Goal: Information Seeking & Learning: Compare options

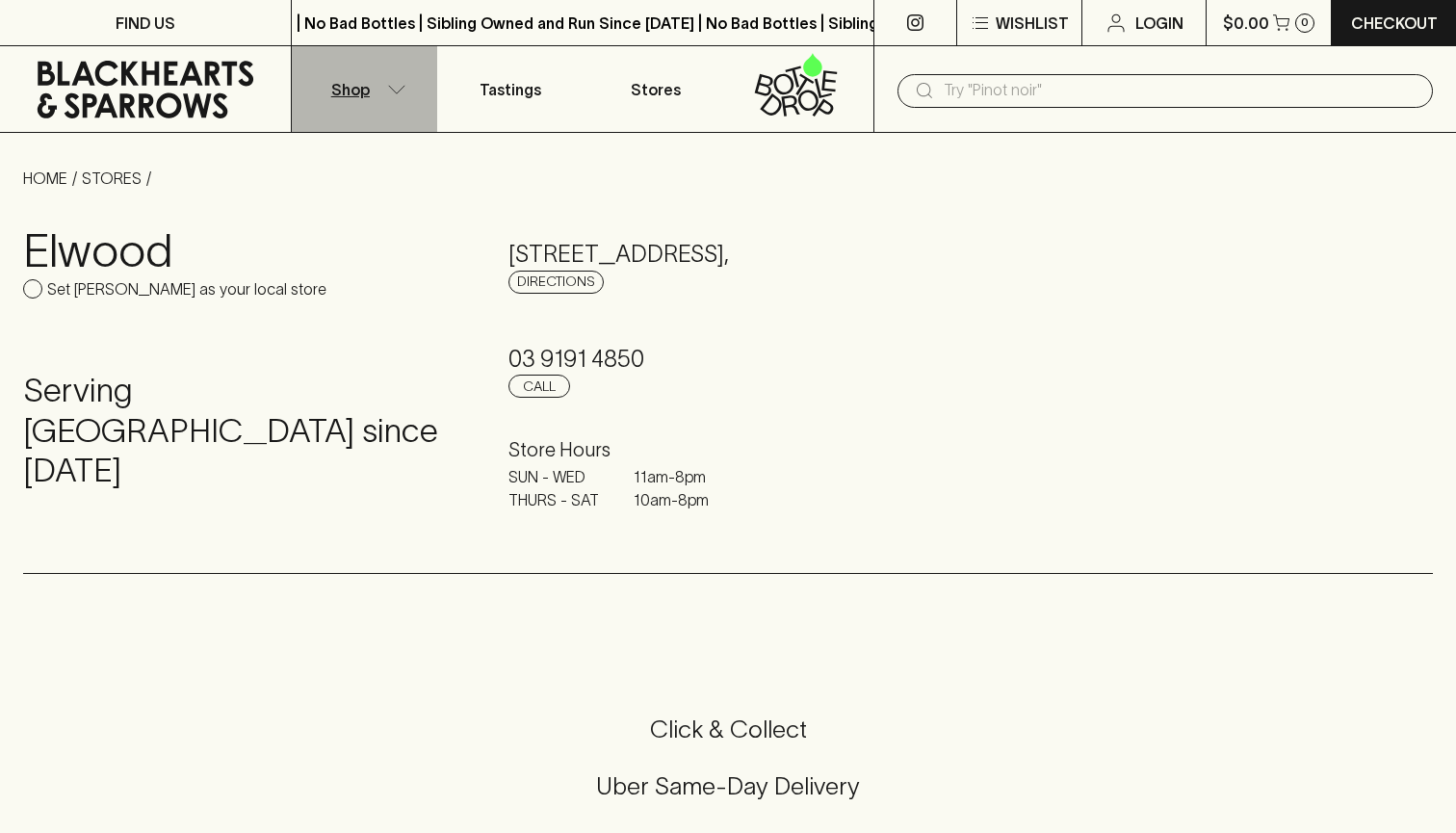
click at [393, 84] on icon "button" at bounding box center [397, 89] width 19 height 10
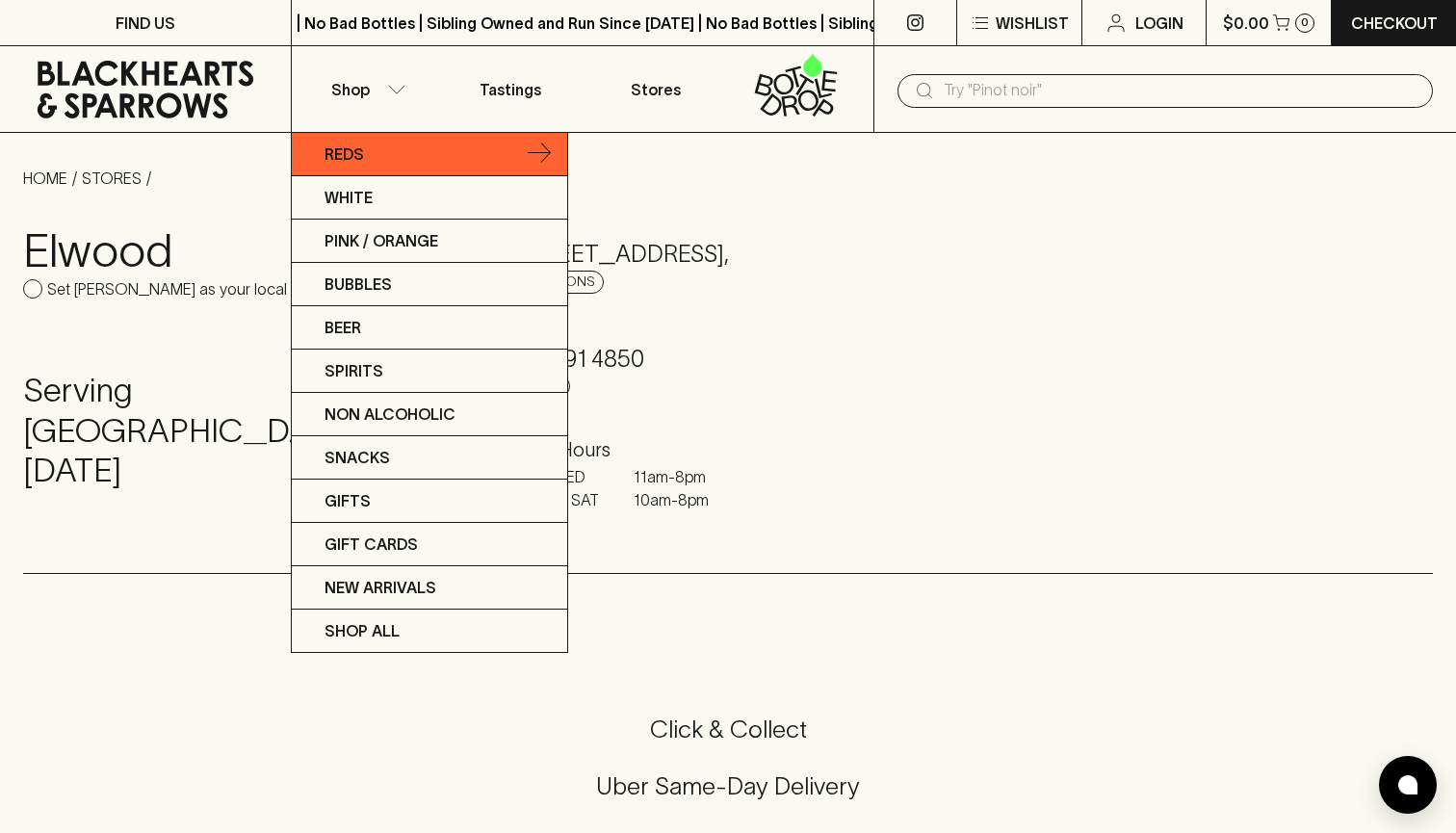
click at [541, 148] on icon at bounding box center [540, 154] width 23 height 23
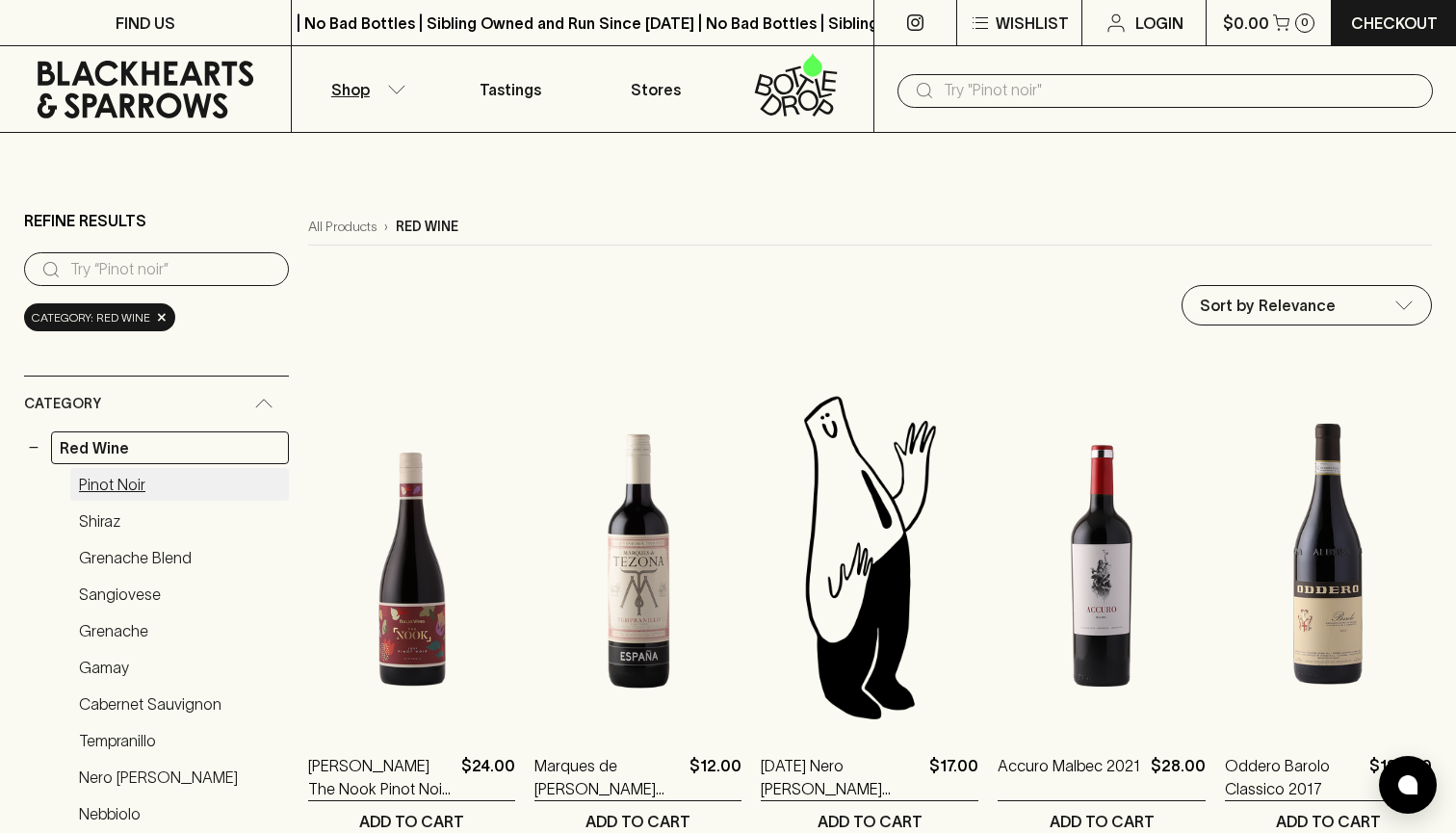
click at [120, 484] on link "Pinot Noir" at bounding box center [179, 484] width 218 height 33
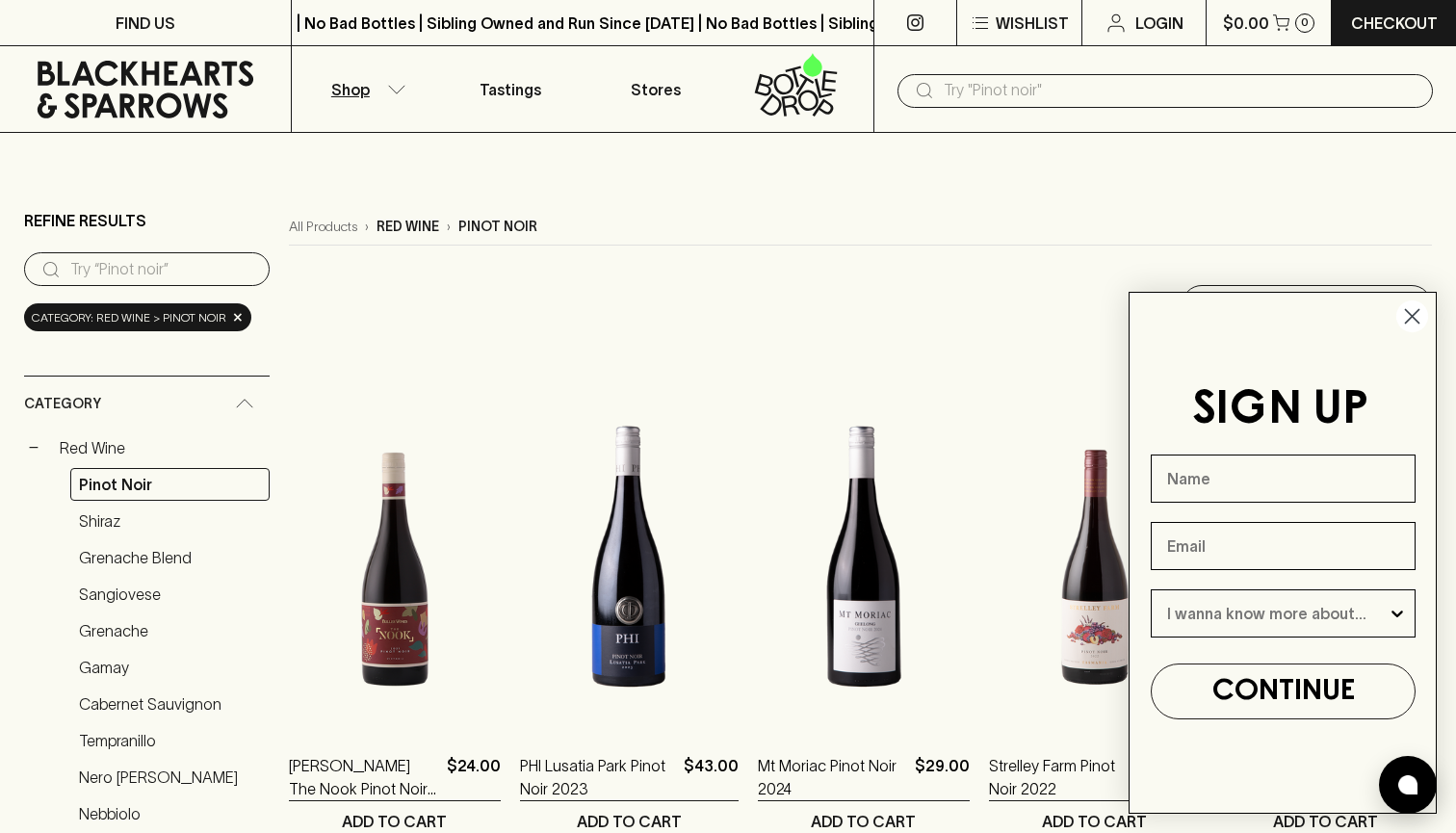
click at [1415, 313] on icon "Close dialog" at bounding box center [1413, 317] width 14 height 14
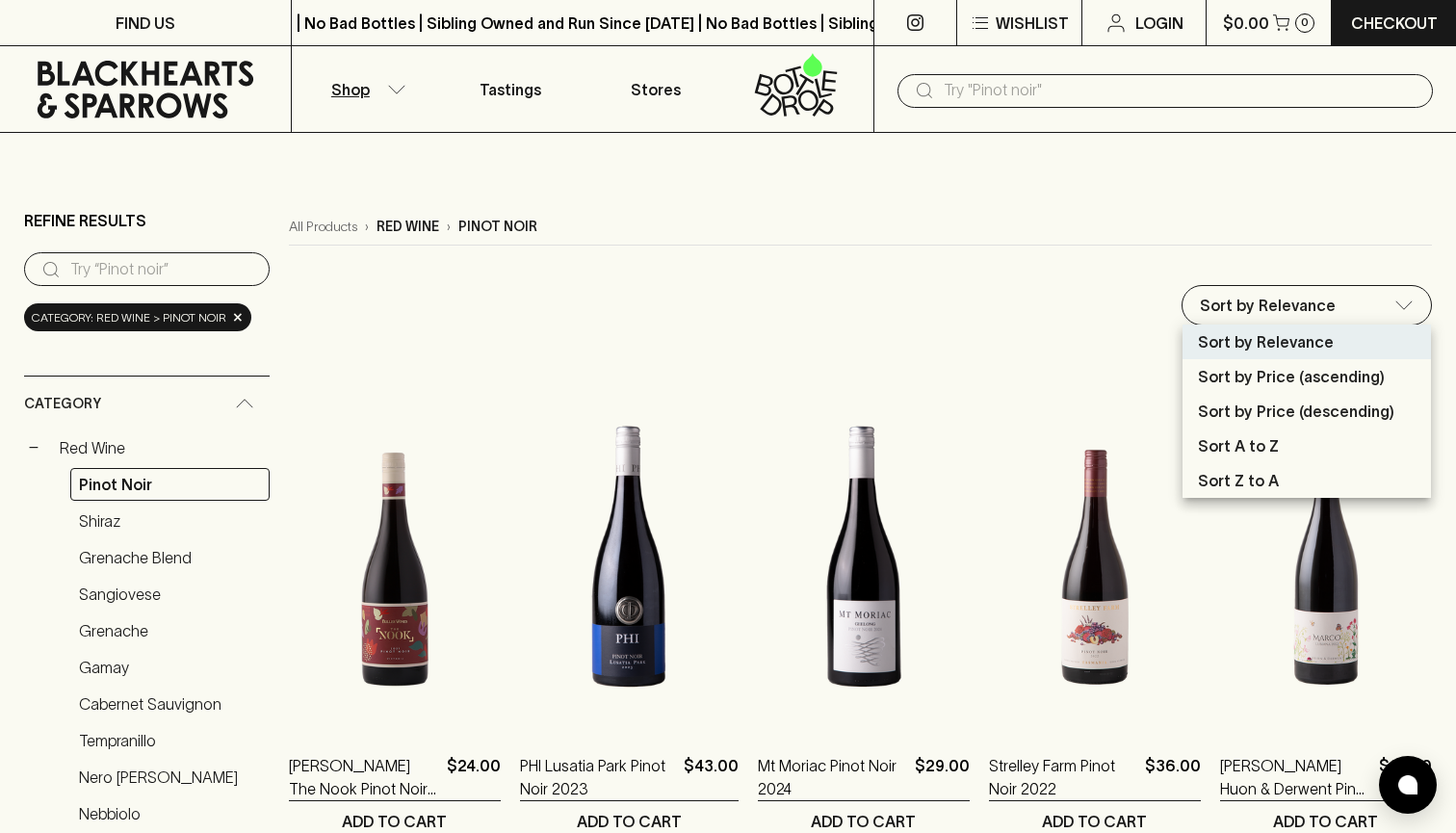
click at [1228, 387] on p "Sort by Price (ascending)" at bounding box center [1291, 377] width 186 height 23
type input "price:asc"
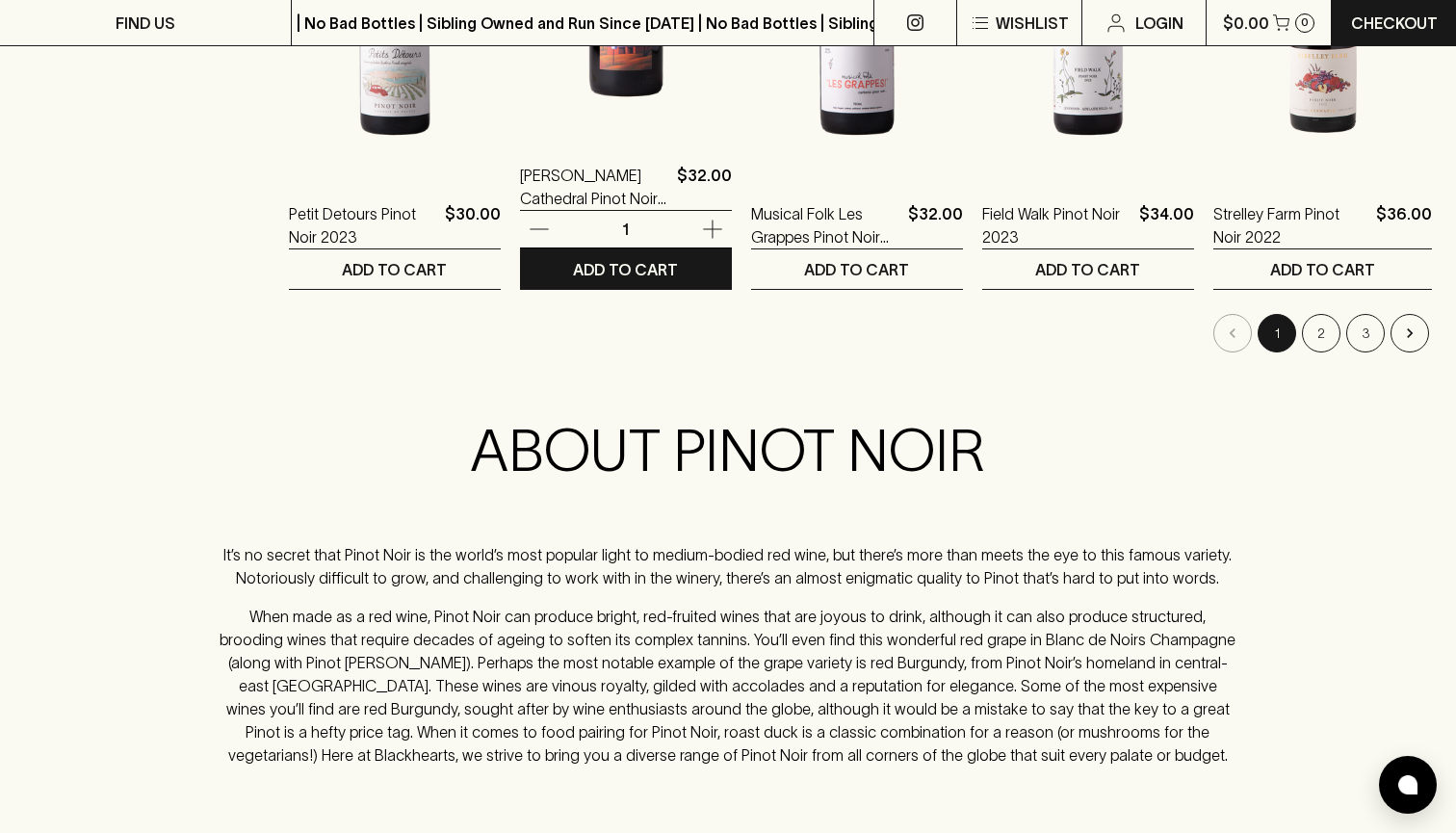
scroll to position [2075, 0]
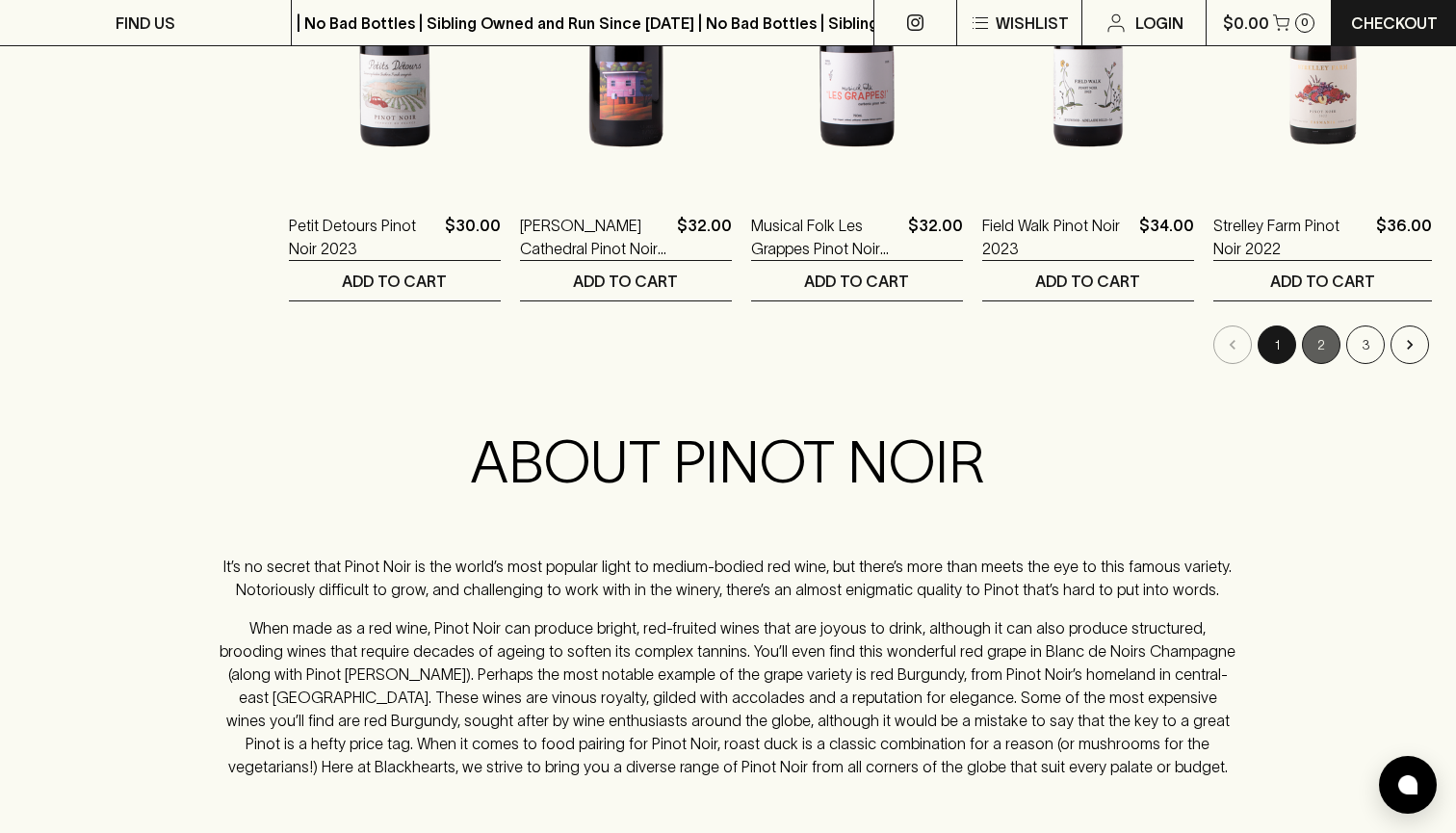
click at [1330, 347] on button "2" at bounding box center [1321, 345] width 39 height 39
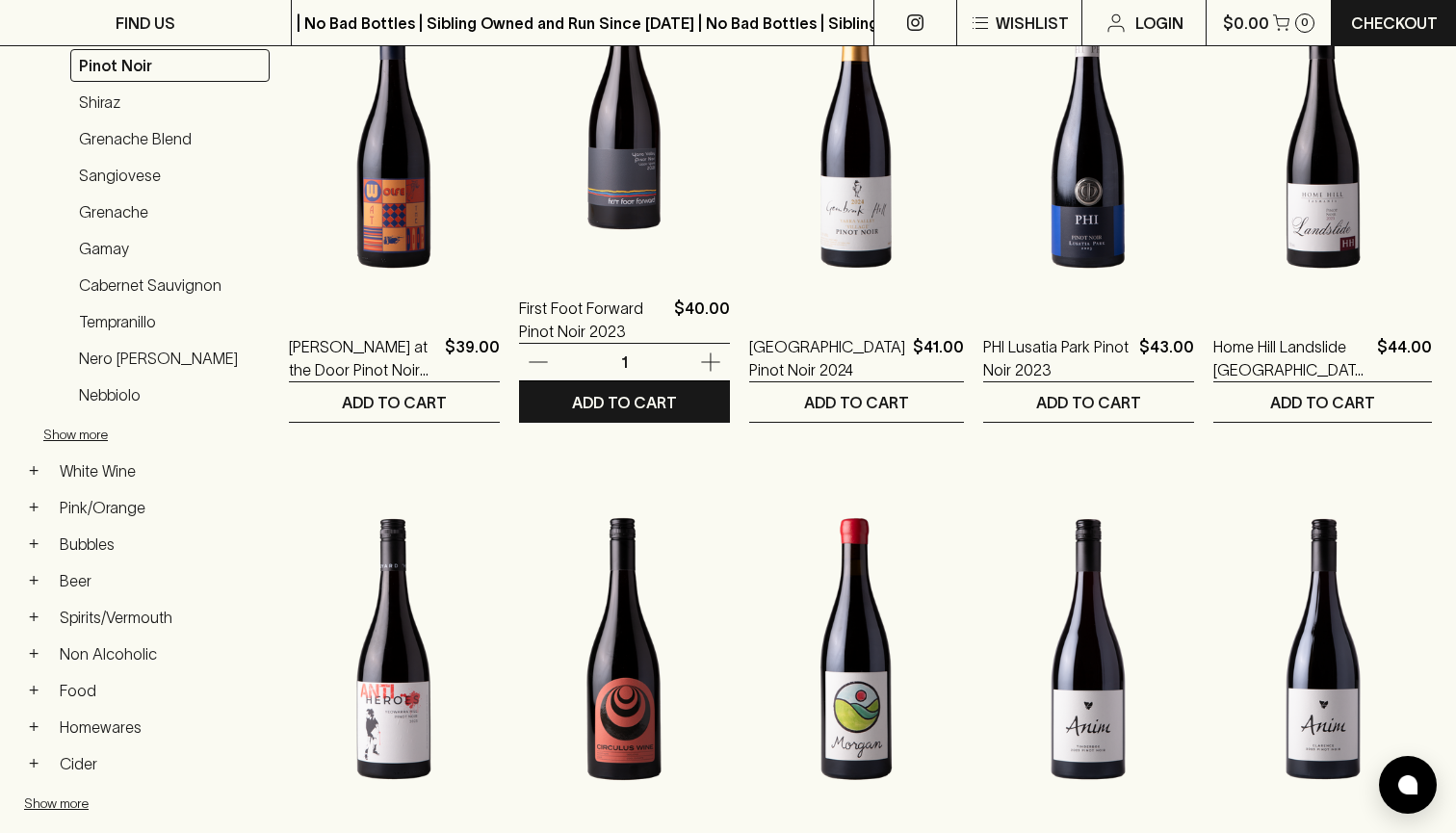
scroll to position [421, 0]
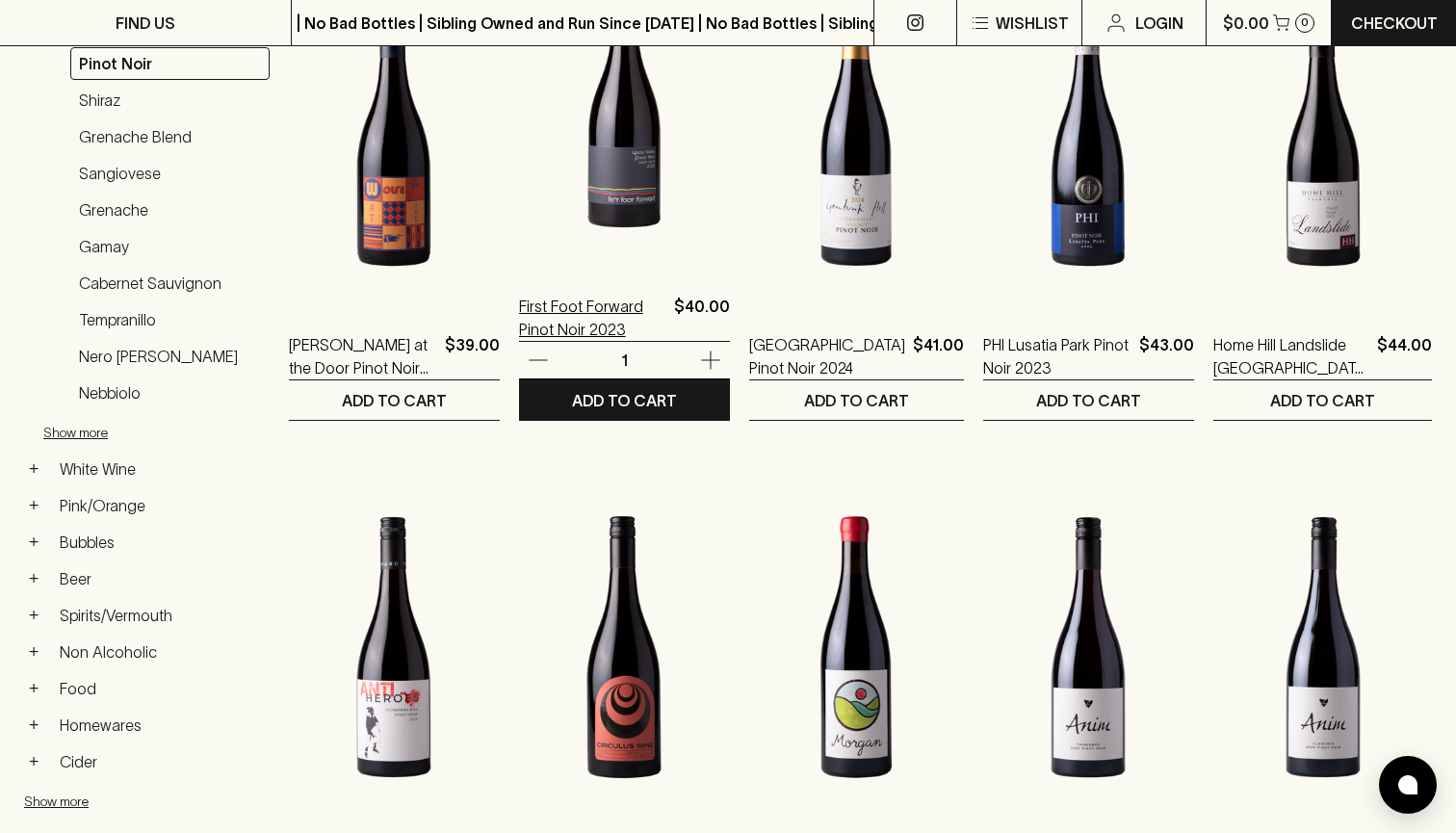
click at [603, 318] on p "First Foot Forward Pinot Noir 2023" at bounding box center [593, 318] width 148 height 47
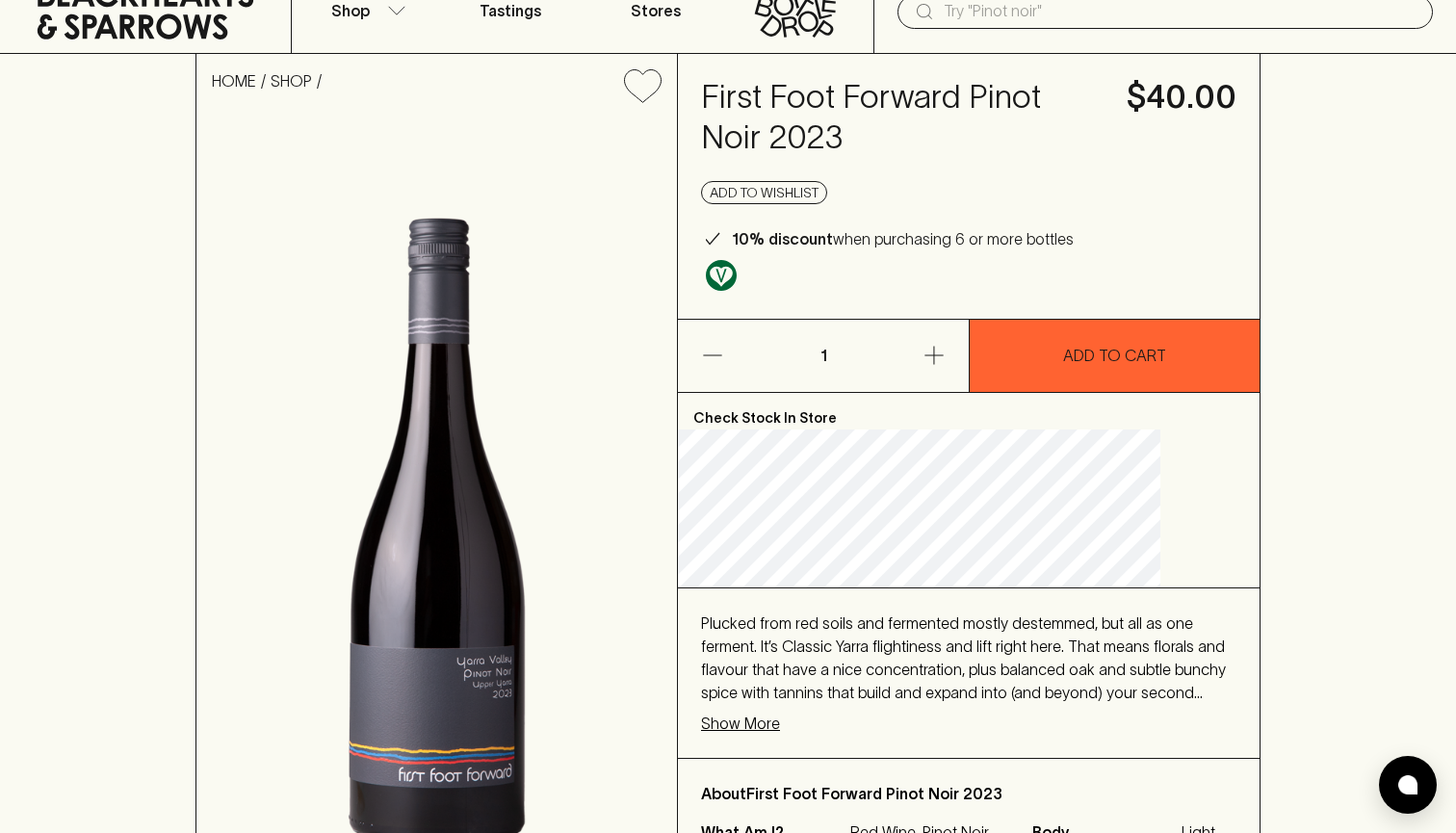
scroll to position [70, 0]
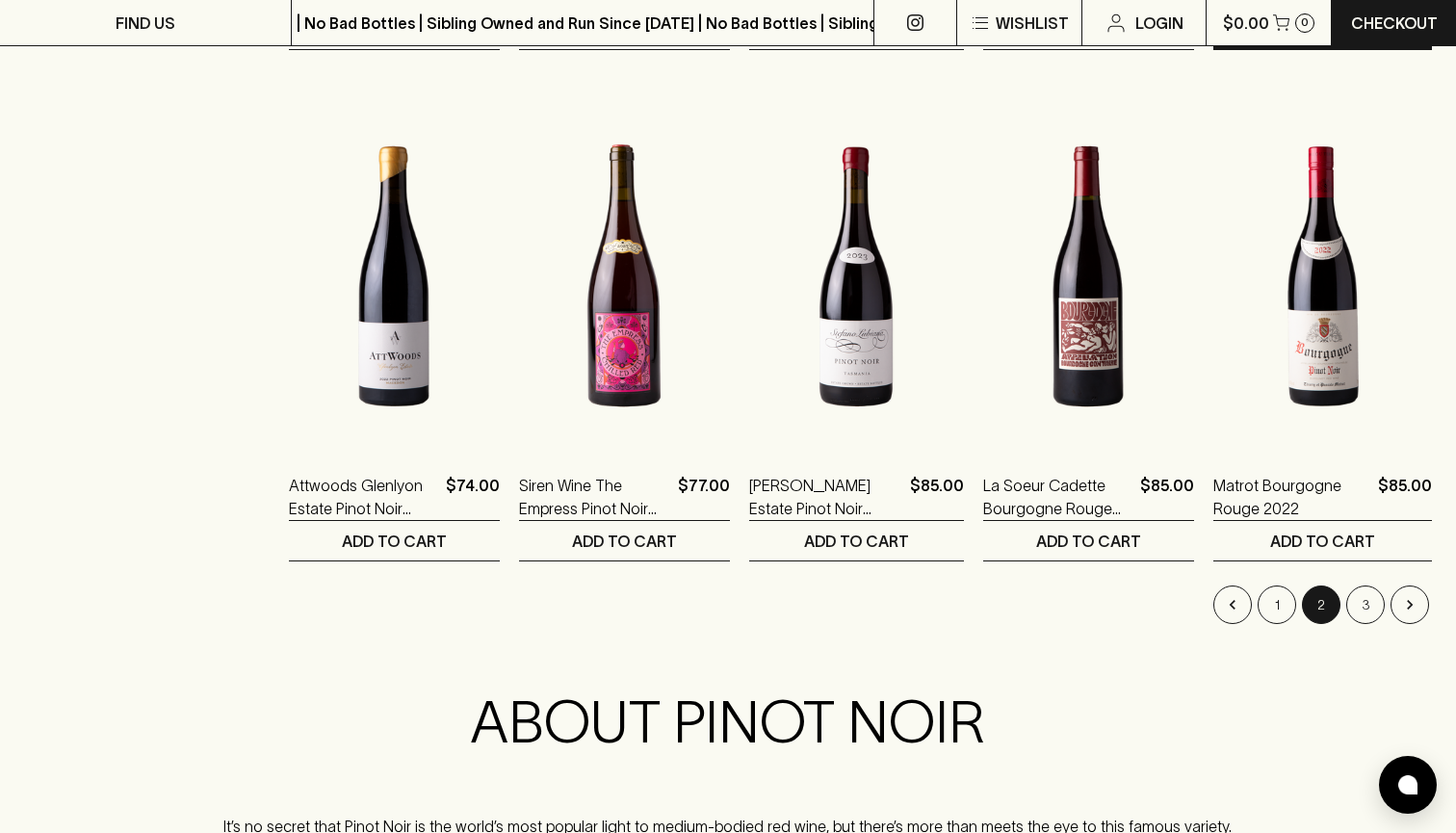
scroll to position [1843, 0]
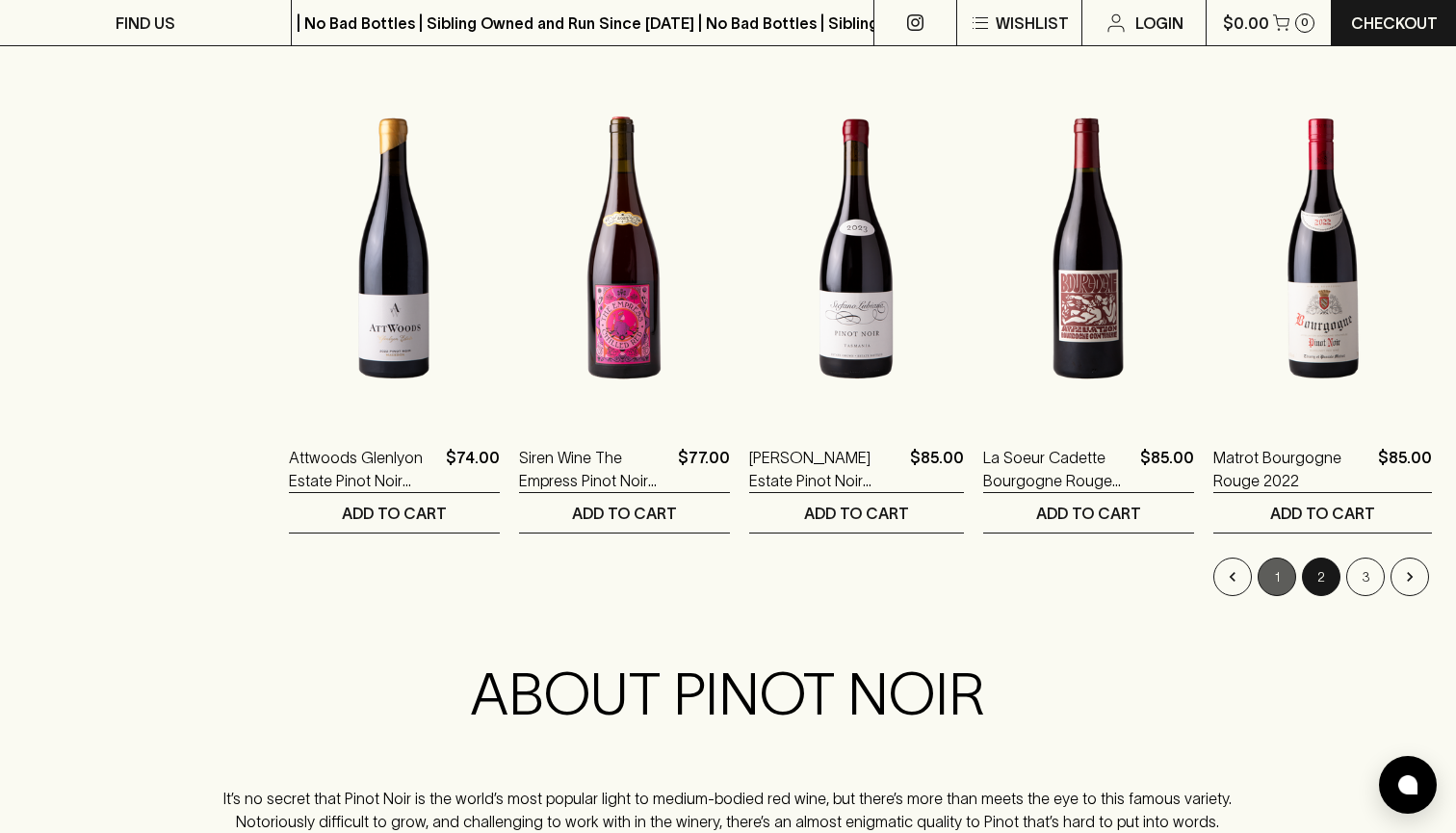
click at [1273, 576] on button "1" at bounding box center [1277, 577] width 39 height 39
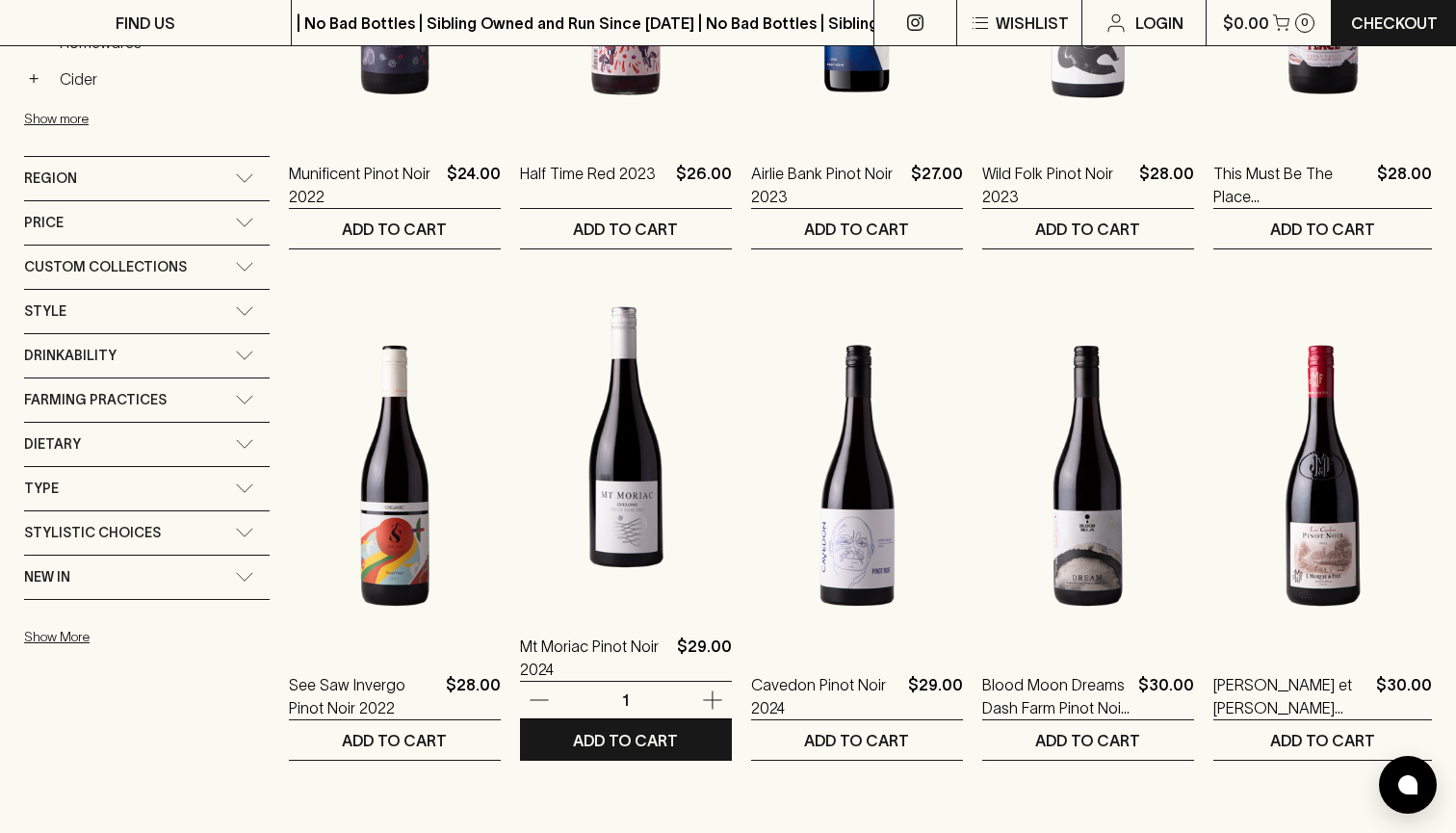
scroll to position [1105, 0]
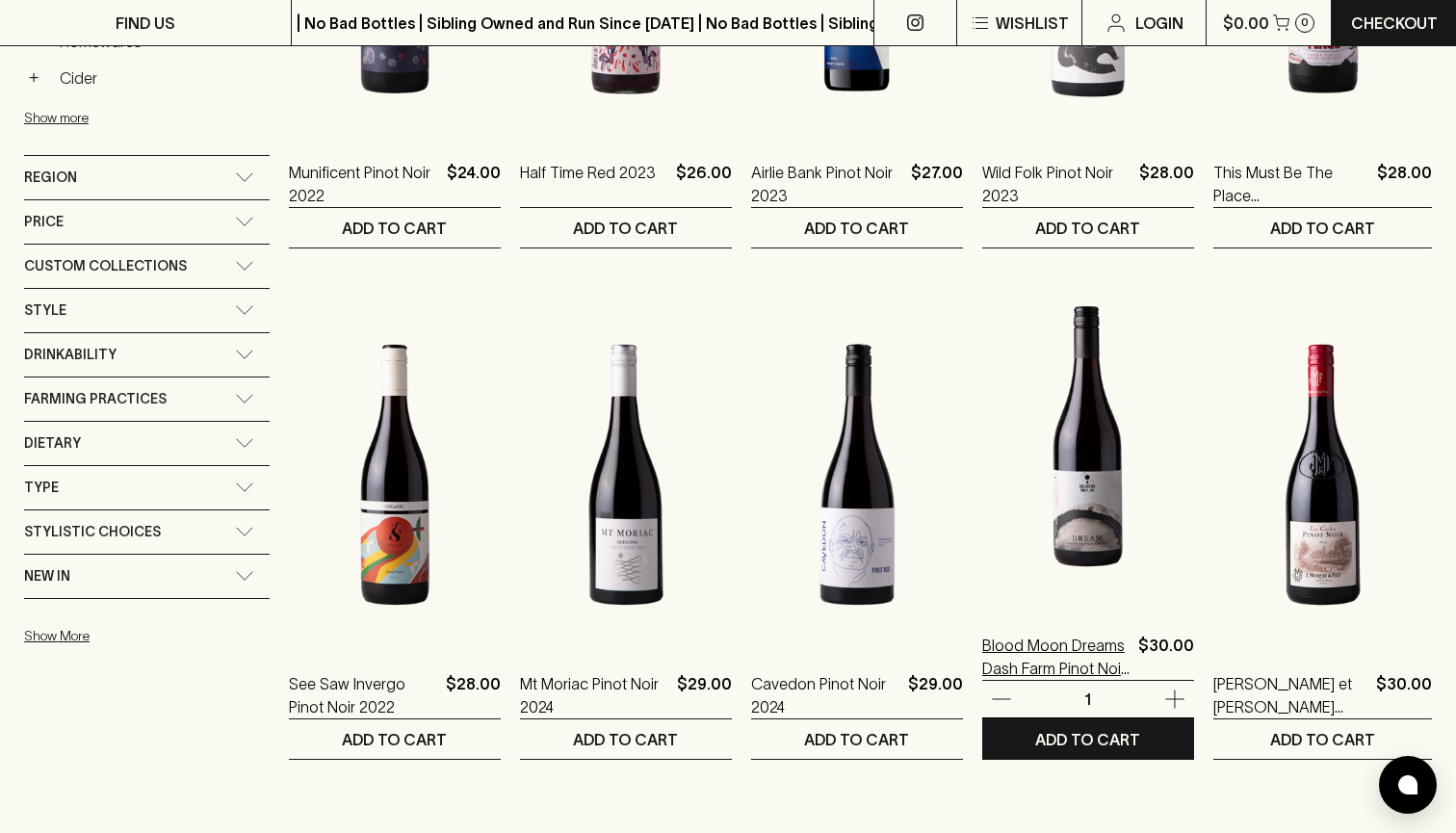
click at [1062, 666] on p "Blood Moon Dreams Dash Farm Pinot Noir 2024" at bounding box center [1056, 657] width 149 height 47
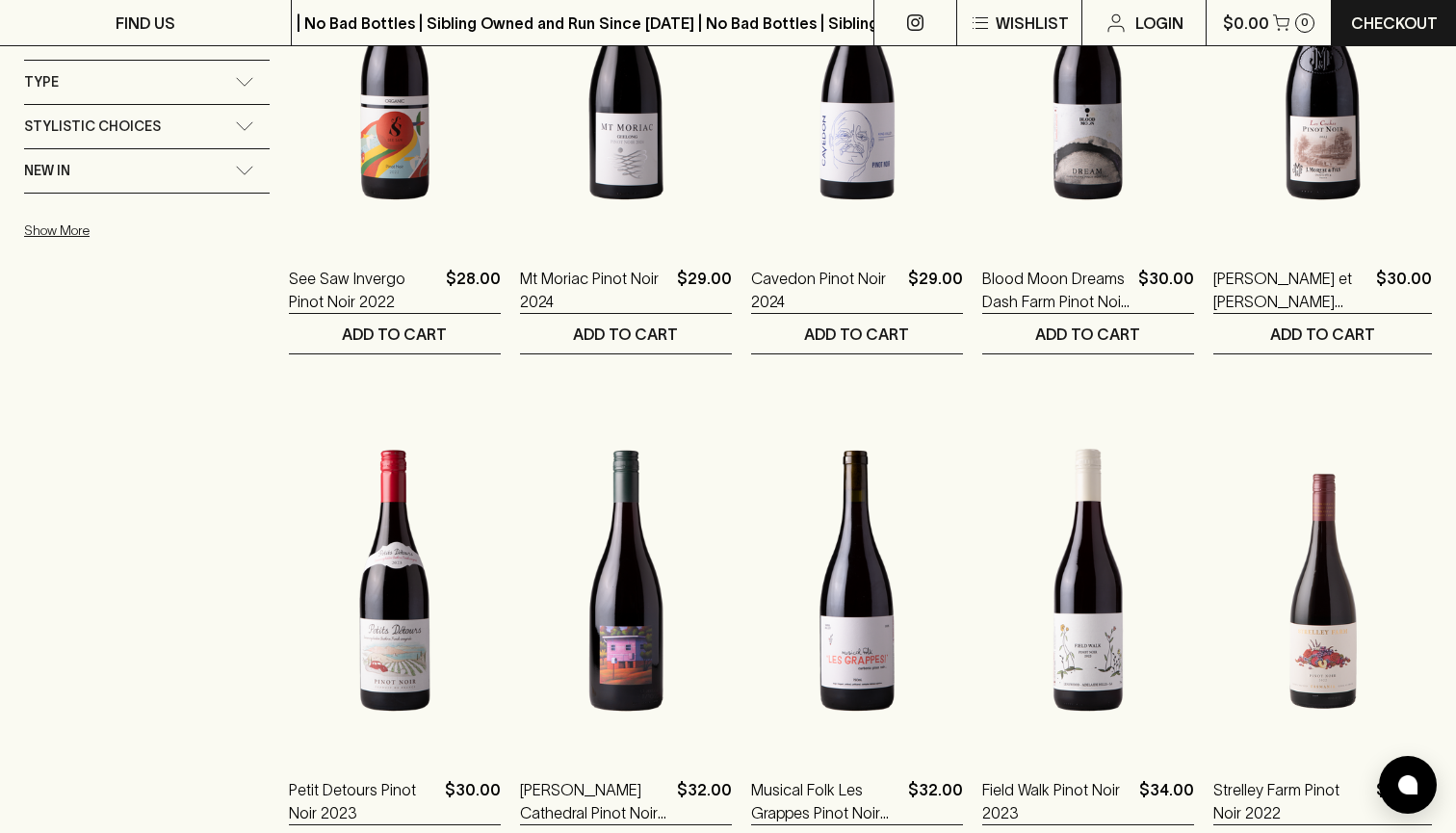
scroll to position [1537, 0]
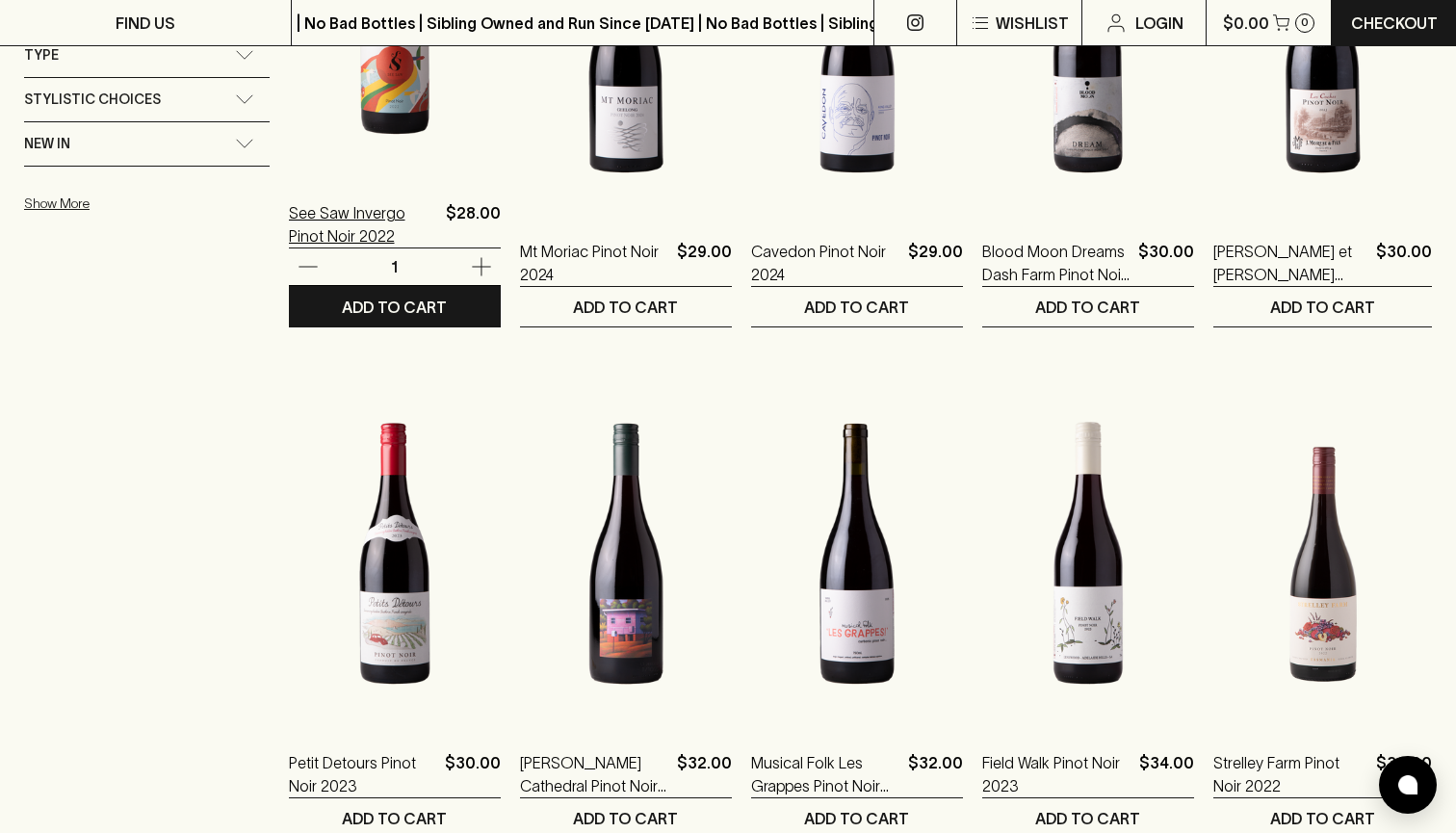
click at [330, 227] on p "See Saw Invergo Pinot Noir 2022" at bounding box center [364, 224] width 149 height 47
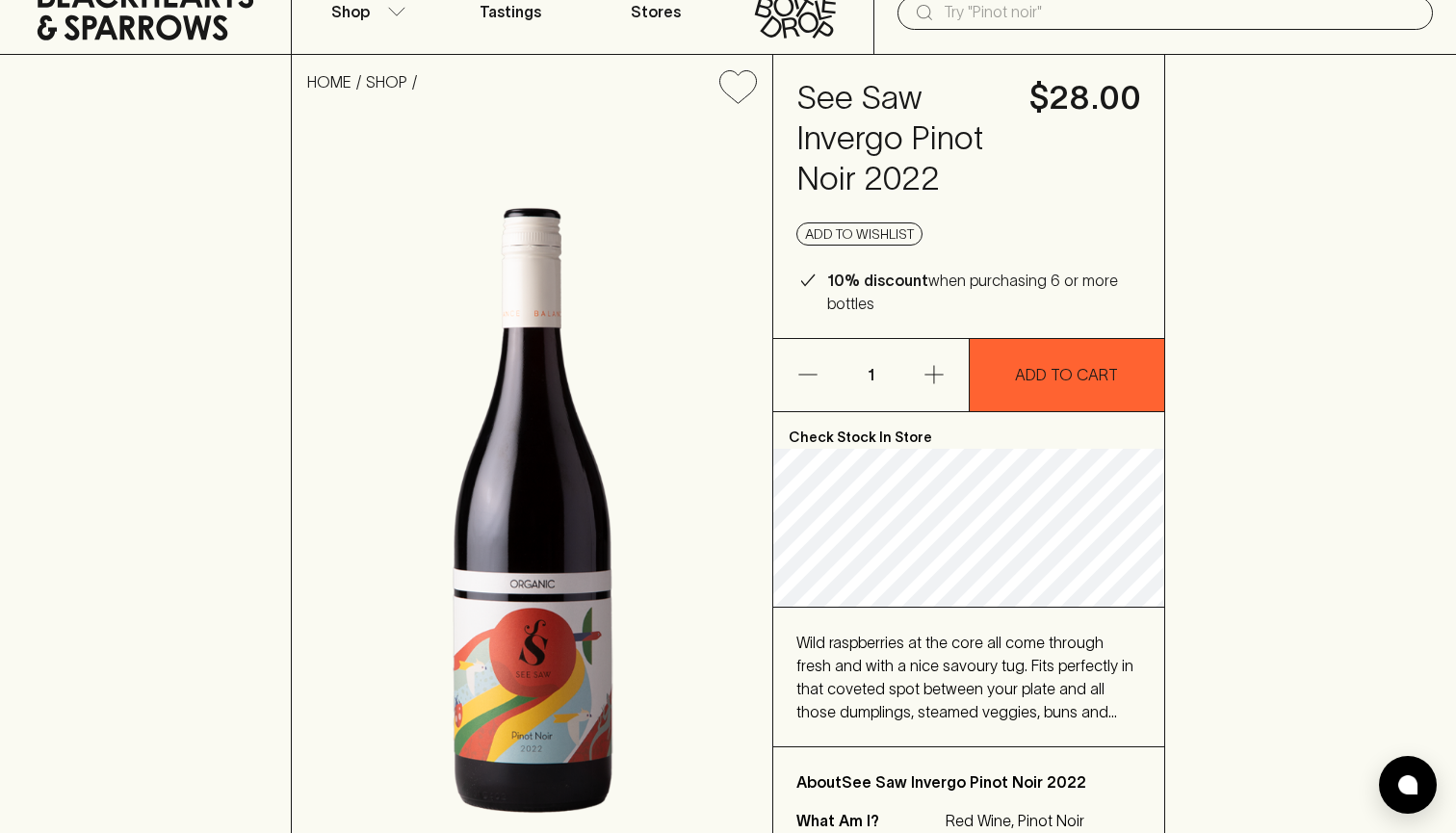
scroll to position [64, 0]
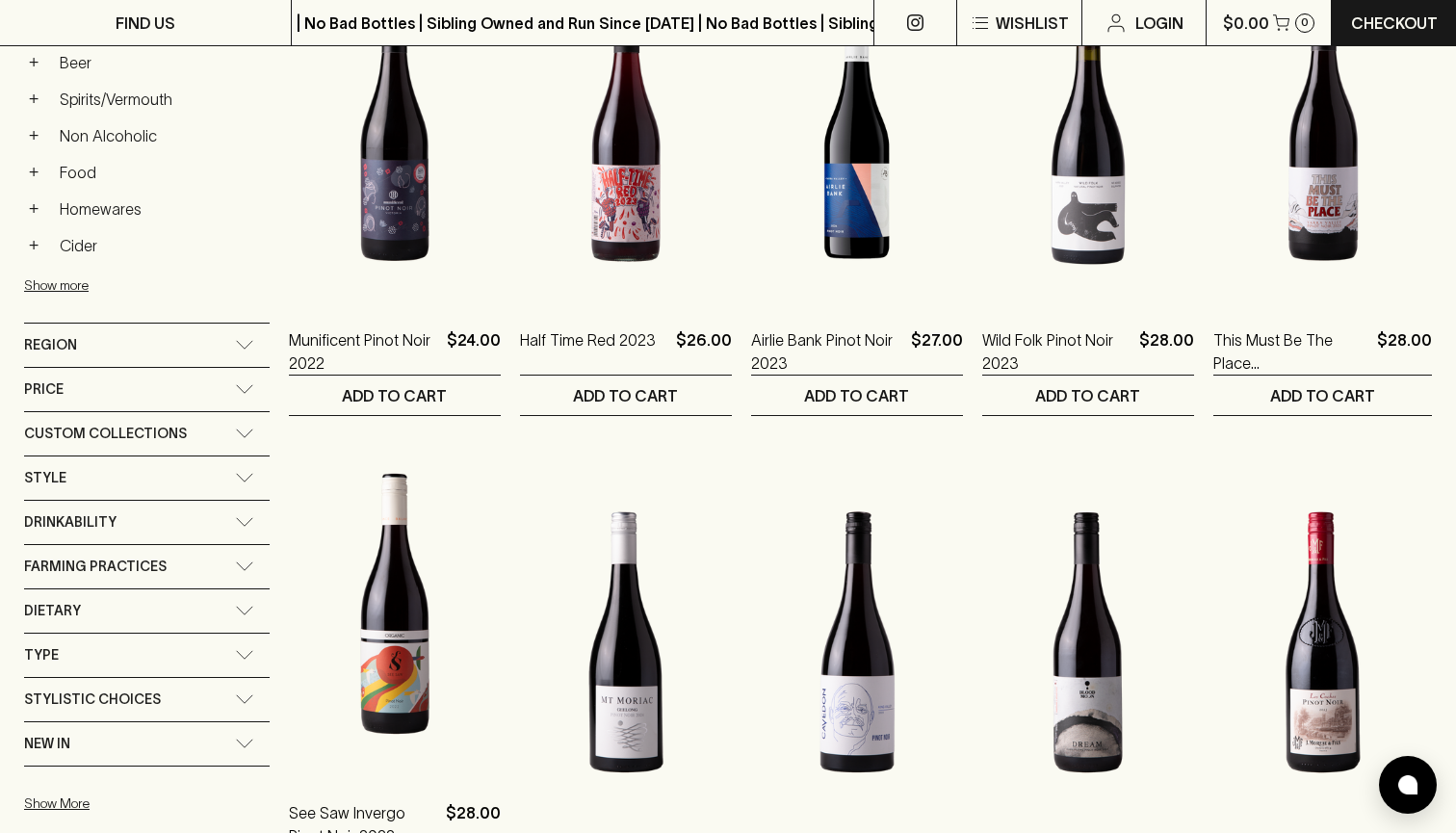
scroll to position [945, 0]
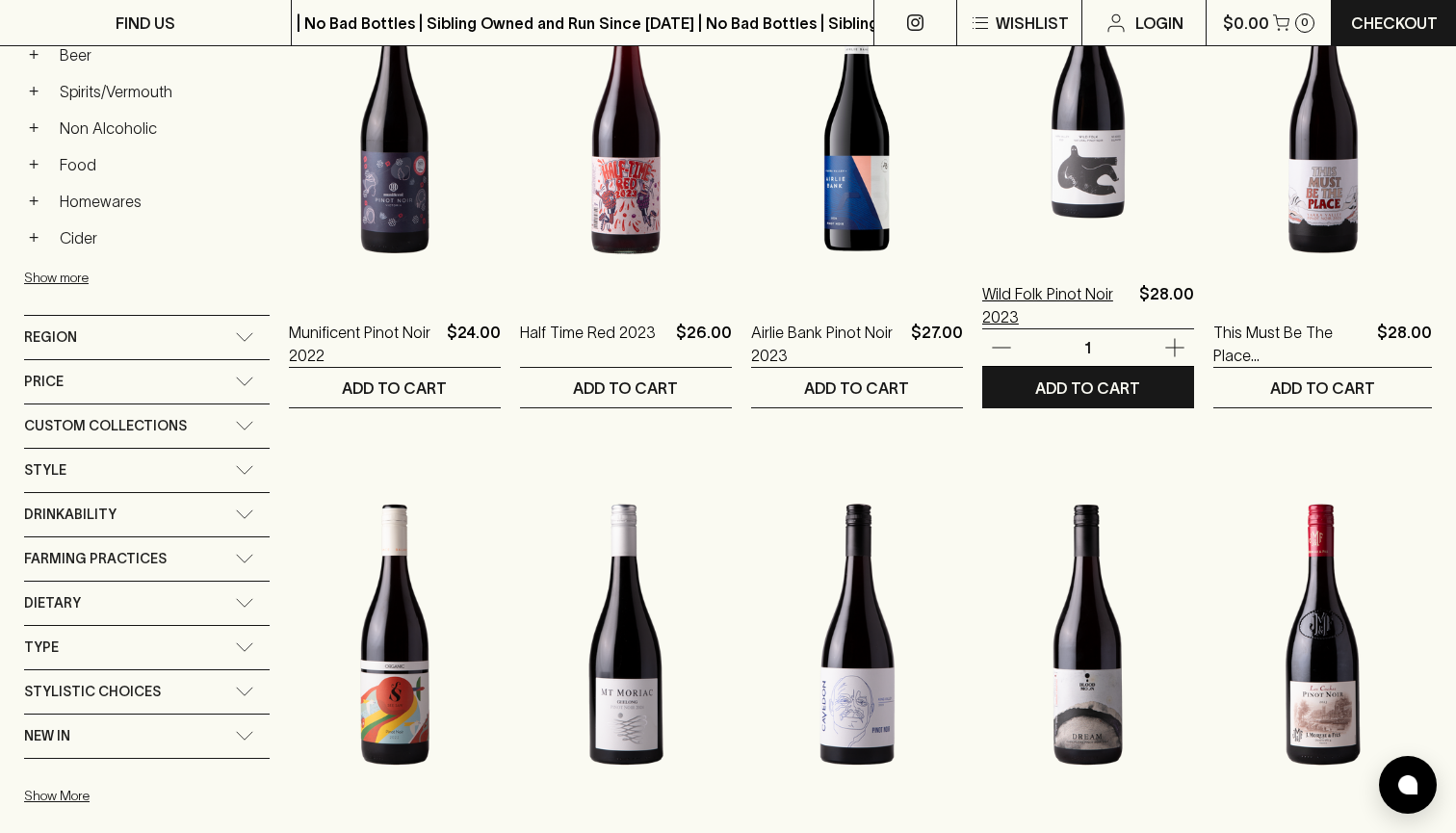
click at [1107, 288] on p "Wild Folk Pinot Noir 2023" at bounding box center [1057, 306] width 149 height 47
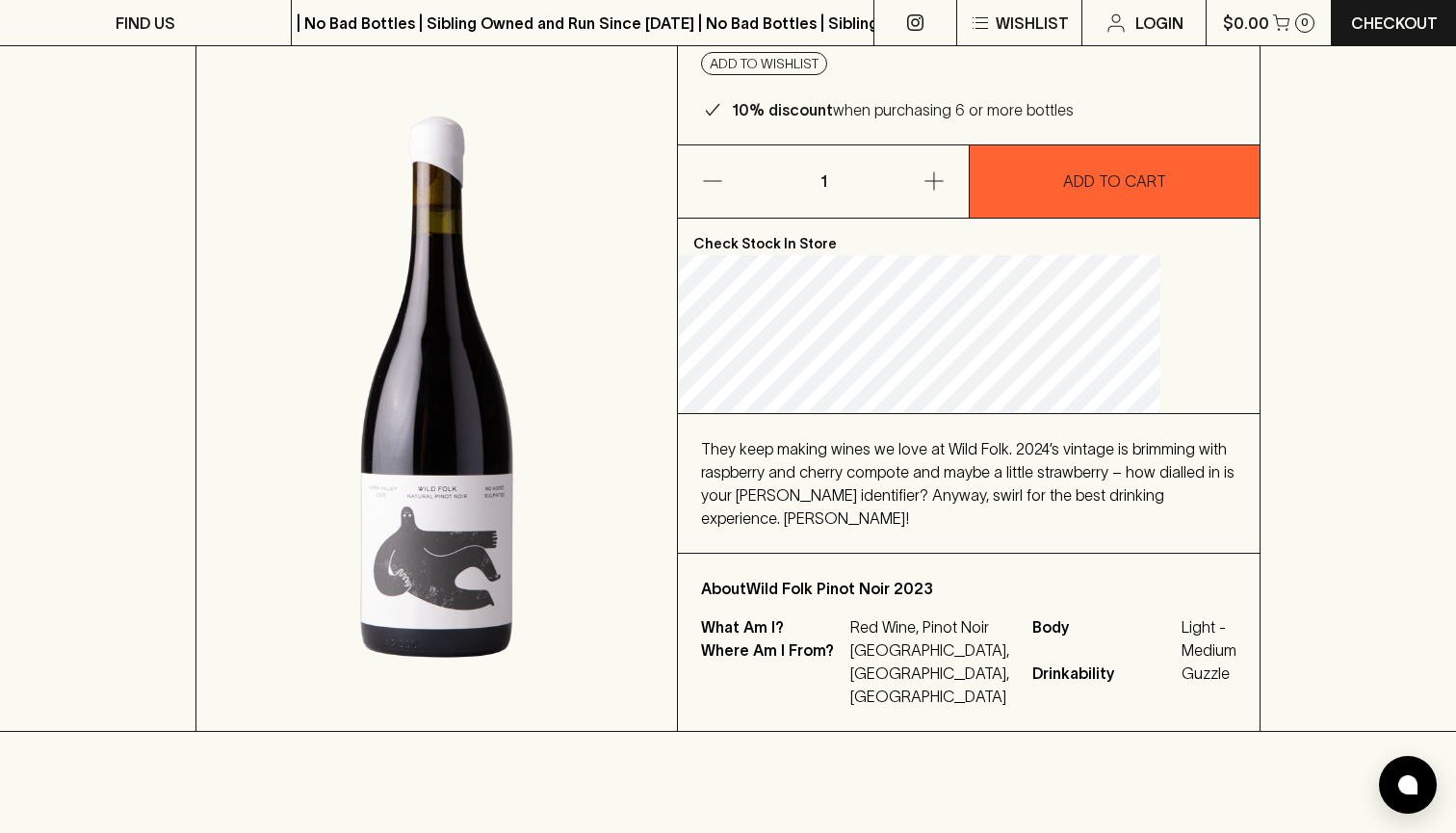
scroll to position [167, 0]
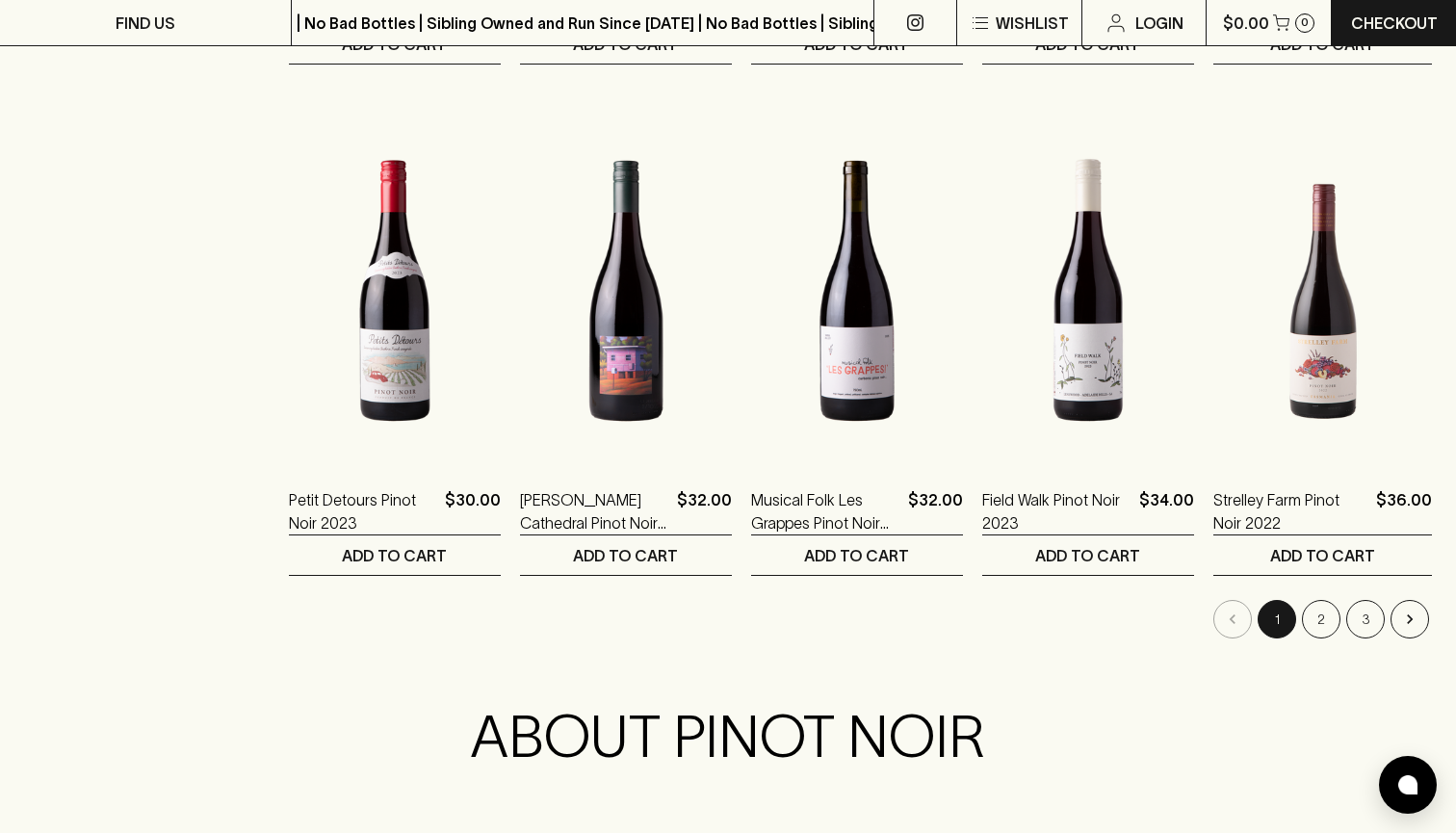
scroll to position [1801, 0]
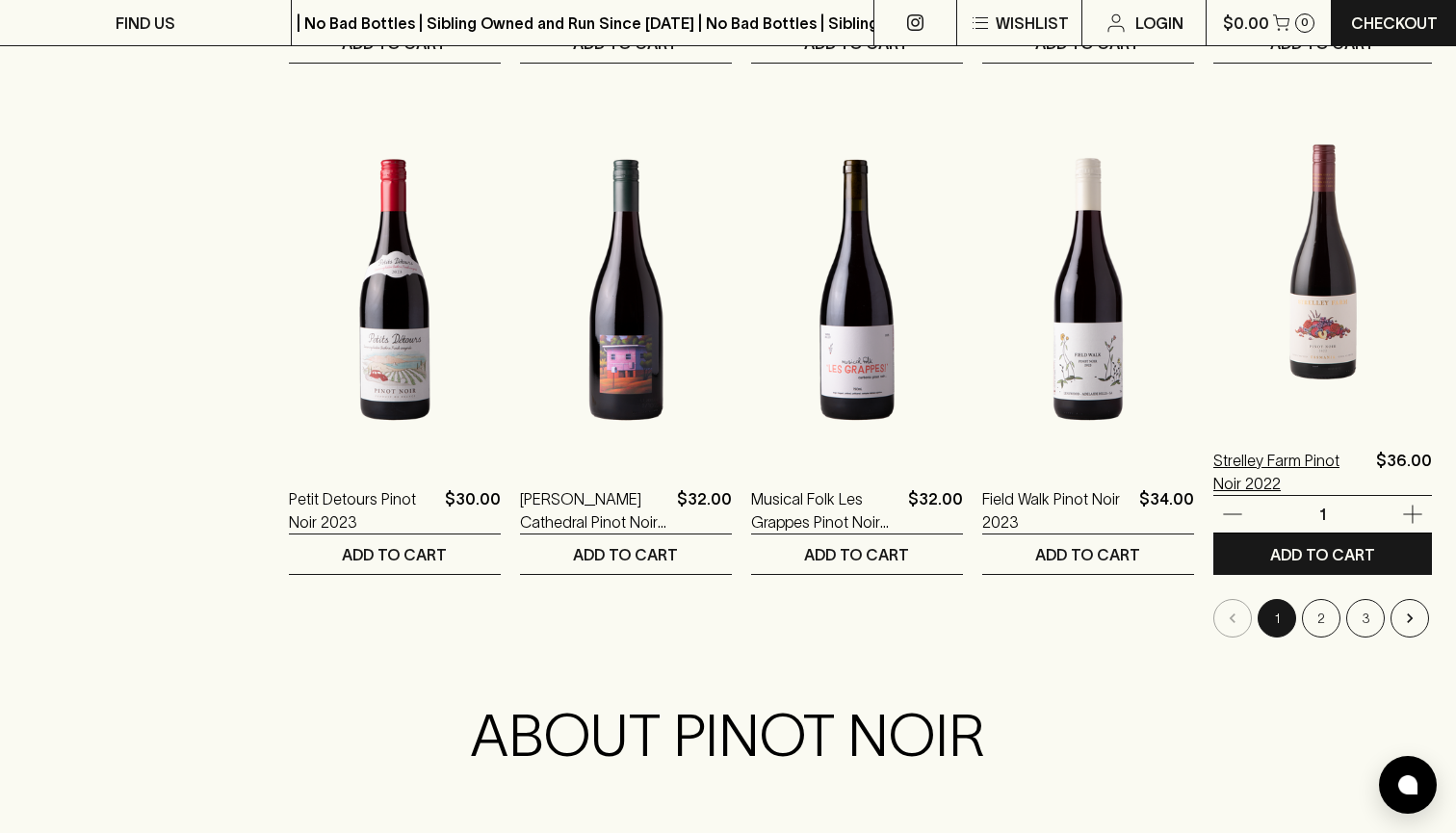
click at [1235, 462] on p "Strelley Farm Pinot Noir 2022" at bounding box center [1291, 472] width 155 height 47
